Goal: Information Seeking & Learning: Compare options

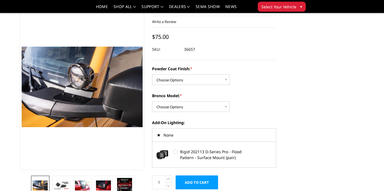
scroll to position [24, 0]
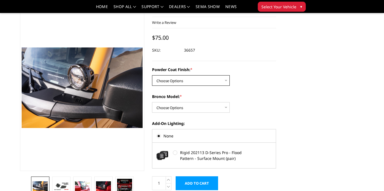
select select "4080"
click option "Textured Black Powder Coat" at bounding box center [0, 0] width 0 height 0
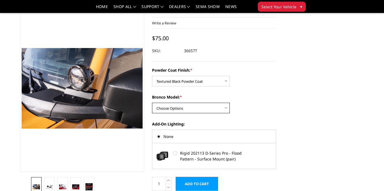
select select "4075"
click option "Base/Badlands/Wildtrak/etc." at bounding box center [0, 0] width 0 height 0
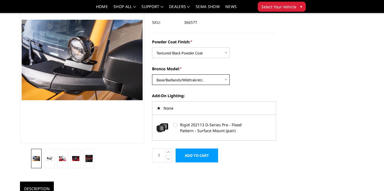
scroll to position [52, 0]
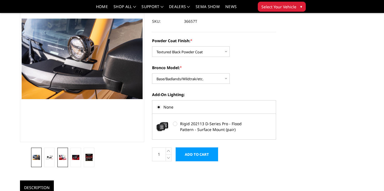
click at [65, 157] on img at bounding box center [62, 157] width 7 height 5
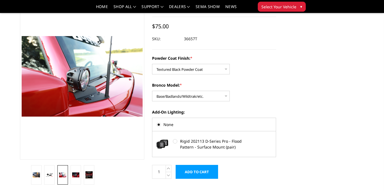
scroll to position [32, 0]
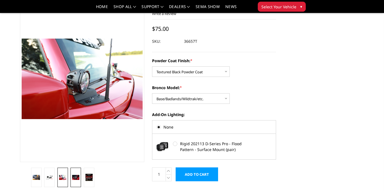
click at [74, 177] on img at bounding box center [75, 177] width 7 height 5
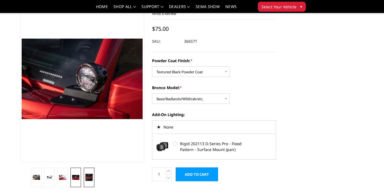
click at [90, 175] on img at bounding box center [88, 177] width 7 height 7
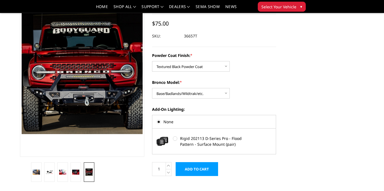
scroll to position [37, 0]
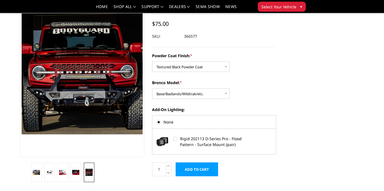
click at [175, 138] on label "Rigid 202113 D-Series Pro - Flood Pattern - Surface Mount (pair)" at bounding box center [213, 142] width 81 height 12
click at [173, 136] on input "Rigid 202113 D-Series Pro - Flood Pattern - Surface Mount (pair)" at bounding box center [173, 136] width 0 height 0
radio input "true"
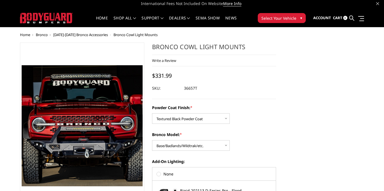
scroll to position [0, 0]
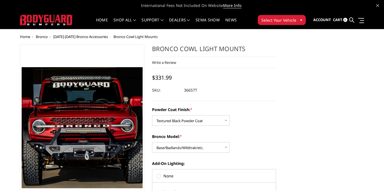
click at [83, 36] on span "[DATE]-[DATE] Bronco Accessories" at bounding box center [80, 36] width 55 height 5
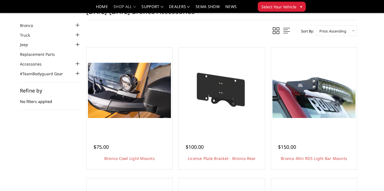
scroll to position [19, 0]
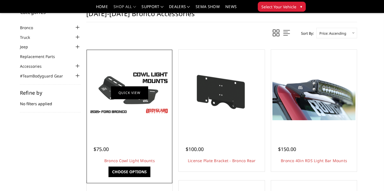
click at [134, 96] on link "Quick view" at bounding box center [129, 92] width 37 height 13
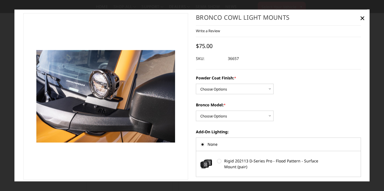
scroll to position [6, 0]
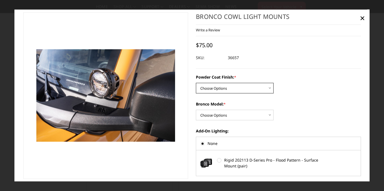
select select "4080"
click option "Textured Black Powder Coat" at bounding box center [0, 0] width 0 height 0
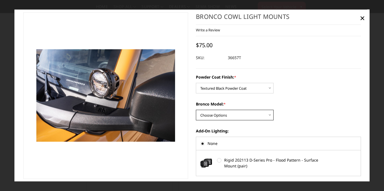
select select "4075"
click option "Base/Badlands/Wildtrak/etc." at bounding box center [0, 0] width 0 height 0
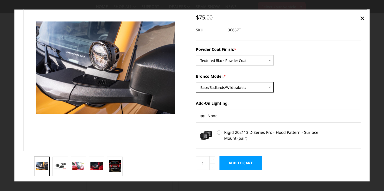
scroll to position [28, 0]
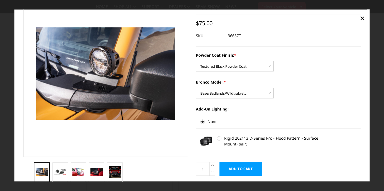
click at [221, 139] on label "Rigid 202113 D-Series Pro - Flood Pattern - Surface Mount (pair)" at bounding box center [273, 141] width 112 height 12
click at [217, 136] on input "Rigid 202113 D-Series Pro - Flood Pattern - Surface Mount (pair)" at bounding box center [217, 136] width 0 height 0
radio input "true"
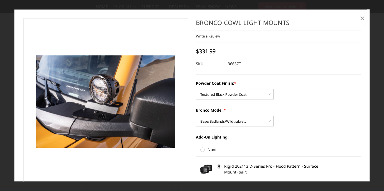
click at [362, 18] on span "×" at bounding box center [361, 18] width 5 height 12
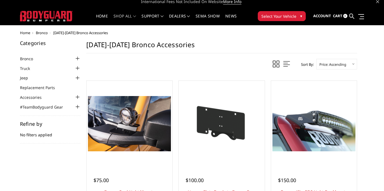
scroll to position [2, 0]
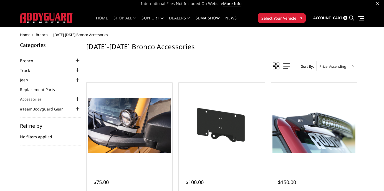
click at [30, 60] on link "Bronco" at bounding box center [30, 61] width 20 height 6
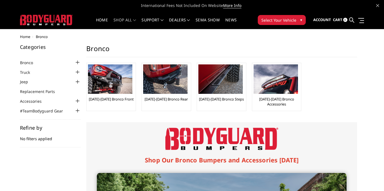
click at [78, 62] on div at bounding box center [77, 62] width 7 height 7
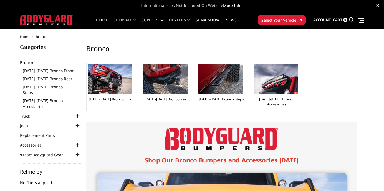
click at [41, 98] on link "[DATE]-[DATE] Bronco Accessories" at bounding box center [52, 104] width 58 height 12
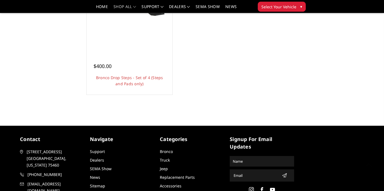
scroll to position [546, 0]
